Goal: Task Accomplishment & Management: Manage account settings

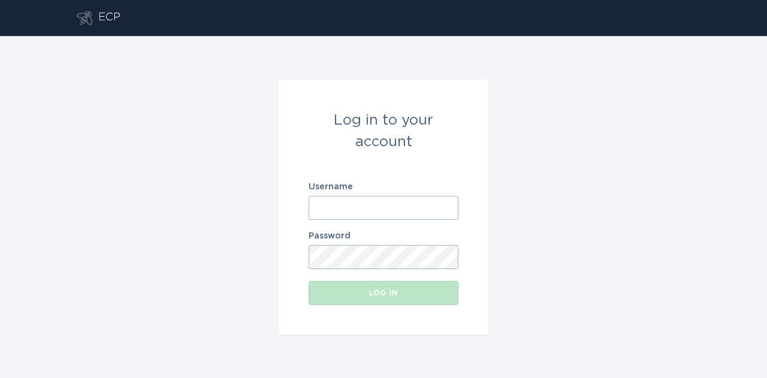
type input "[EMAIL_ADDRESS][DOMAIN_NAME]"
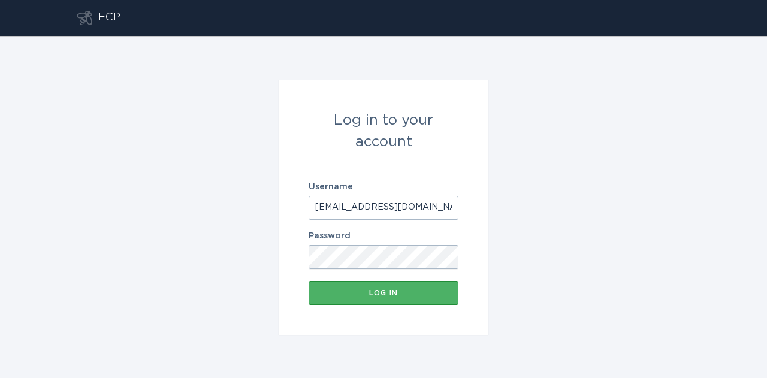
click at [397, 289] on div "Log in" at bounding box center [383, 292] width 138 height 7
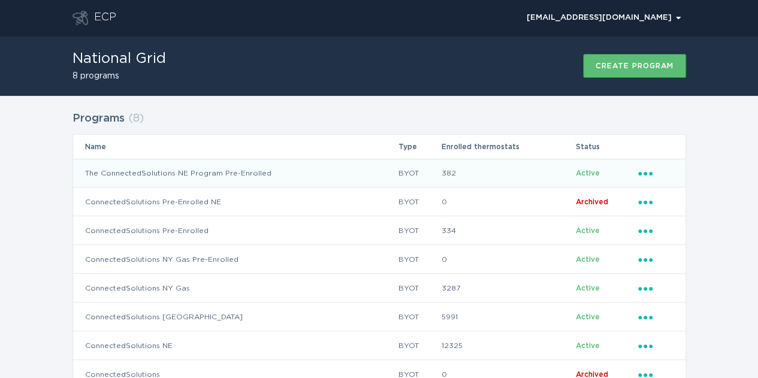
click at [650, 174] on icon "Popover menu" at bounding box center [645, 174] width 14 height 4
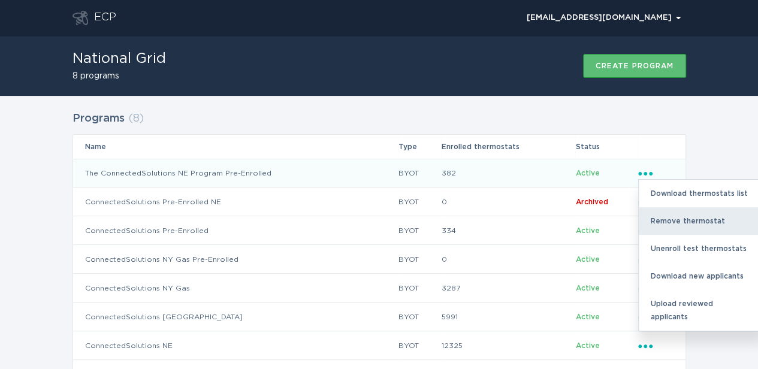
click at [666, 230] on div "Remove thermostat" at bounding box center [700, 221] width 125 height 28
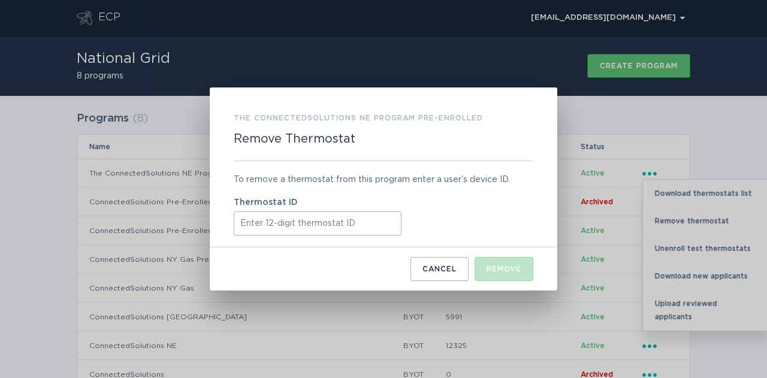
click at [301, 220] on input "Thermostat ID" at bounding box center [318, 223] width 168 height 24
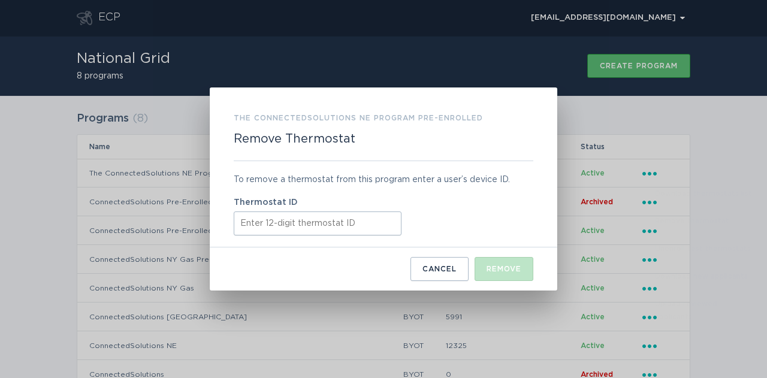
paste input "42180120592"
click at [240, 224] on input "42180120592" at bounding box center [318, 223] width 168 height 24
click at [331, 227] on input "42180120592" at bounding box center [318, 223] width 168 height 24
type input "421801205922"
click at [521, 273] on button "Remove" at bounding box center [503, 269] width 59 height 24
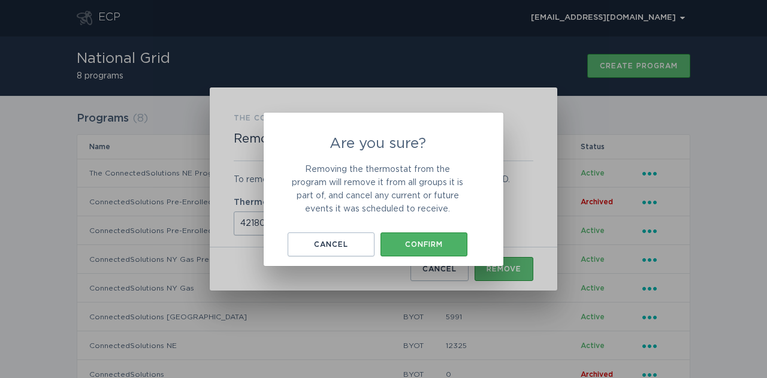
click at [425, 252] on button "Confirm" at bounding box center [423, 244] width 87 height 24
